Goal: Navigation & Orientation: Understand site structure

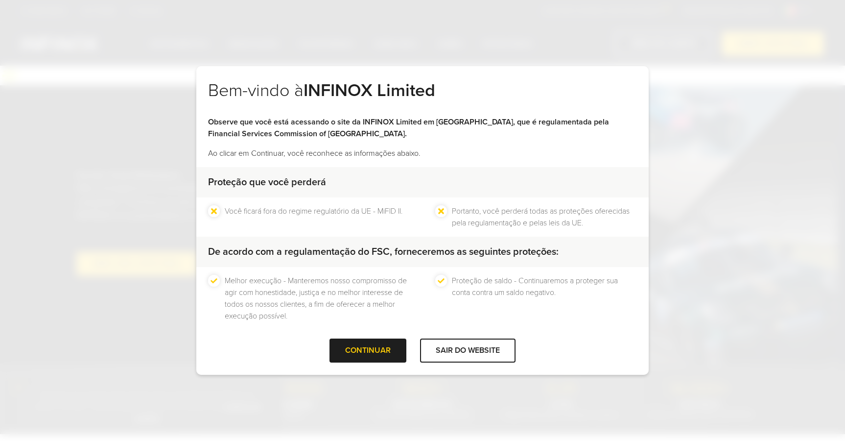
click at [694, 25] on div "Bem-vindo à INFINOX Limited Observe que você está acessando o site da INFINOX L…" at bounding box center [422, 220] width 845 height 441
click at [368, 351] on div at bounding box center [368, 351] width 0 height 0
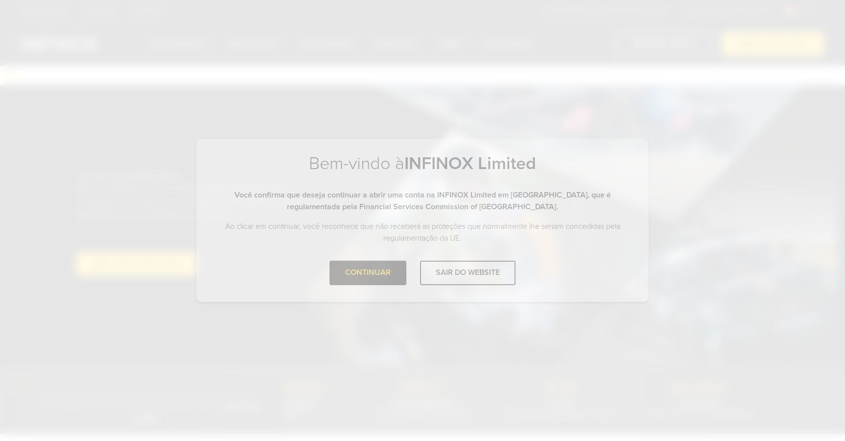
click at [368, 355] on div "Bem-vindo à INFINOX Limited Observe que você está acessando o site da INFINOX L…" at bounding box center [422, 220] width 845 height 441
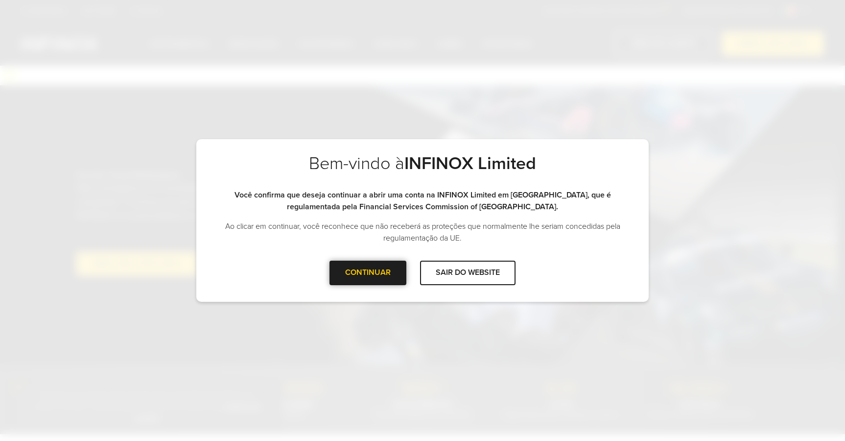
click at [368, 273] on div at bounding box center [368, 273] width 0 height 0
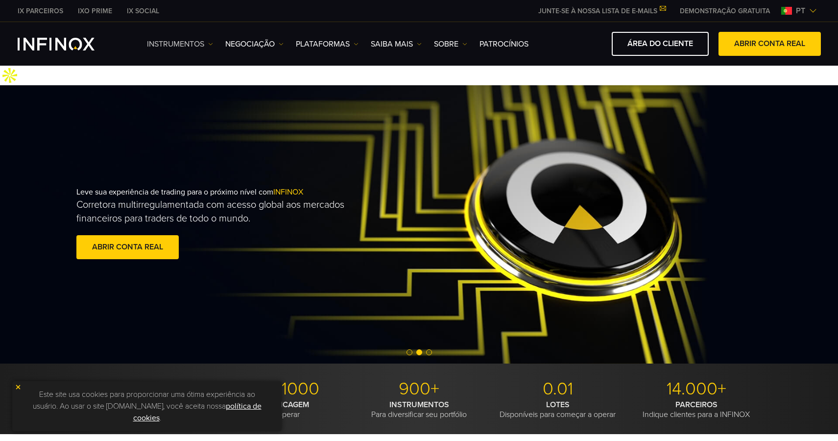
click at [198, 46] on link "Instrumentos" at bounding box center [180, 44] width 66 height 12
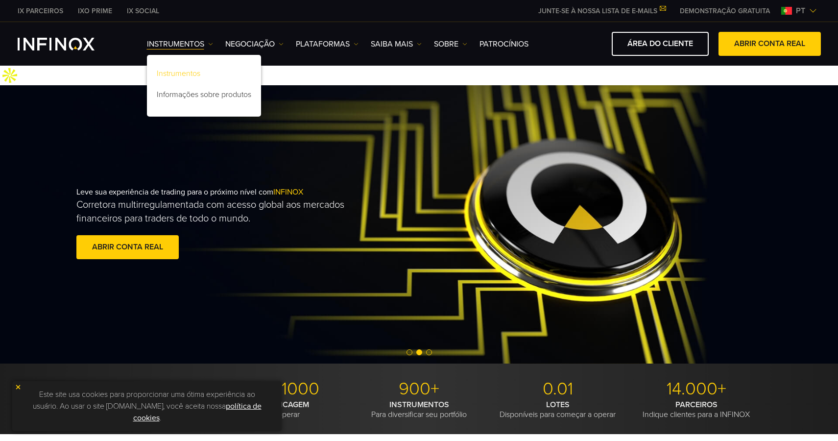
click at [178, 71] on link "Instrumentos" at bounding box center [204, 75] width 114 height 21
click at [398, 45] on link "Saiba mais" at bounding box center [396, 44] width 51 height 12
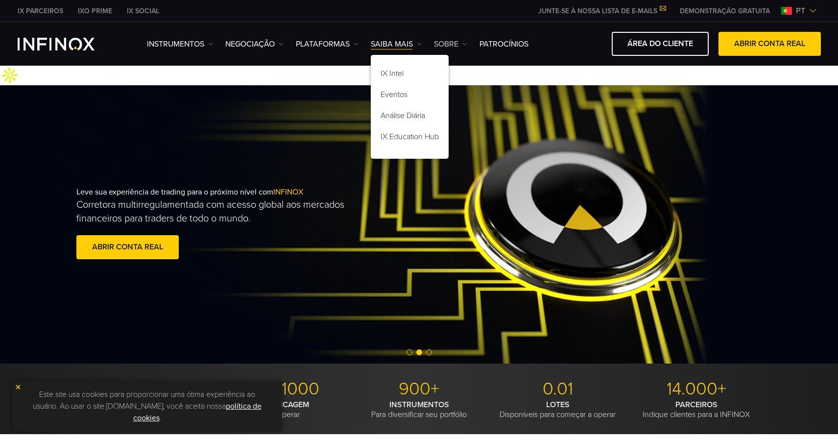
click at [443, 42] on link "SOBRE" at bounding box center [450, 44] width 33 height 12
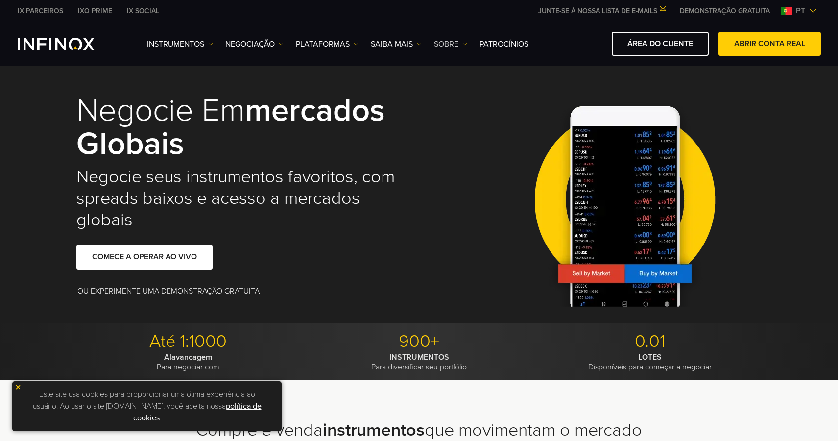
click at [448, 46] on link "SOBRE" at bounding box center [450, 44] width 33 height 12
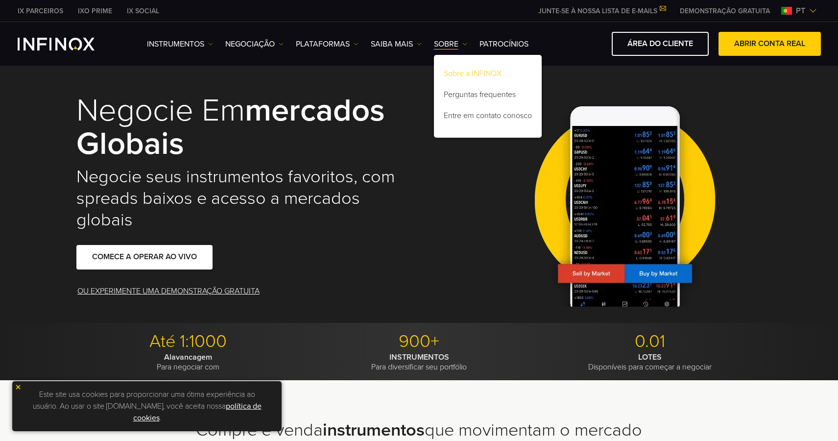
click at [462, 73] on link "Sobre a INFINOX" at bounding box center [488, 75] width 108 height 21
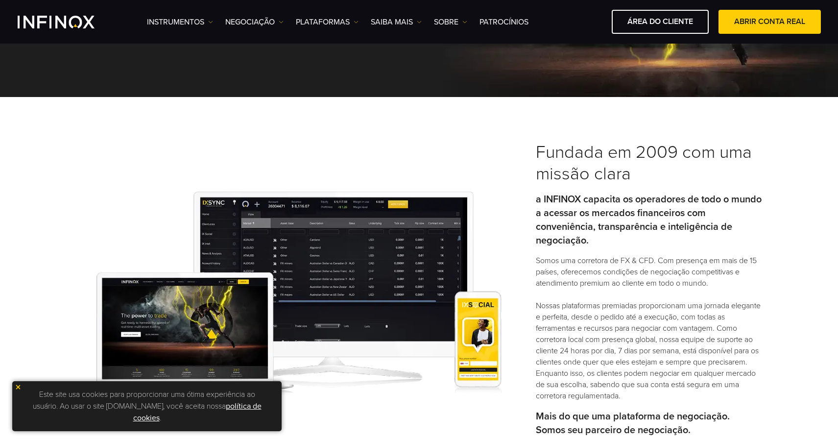
scroll to position [201, 0]
